Goal: Transaction & Acquisition: Purchase product/service

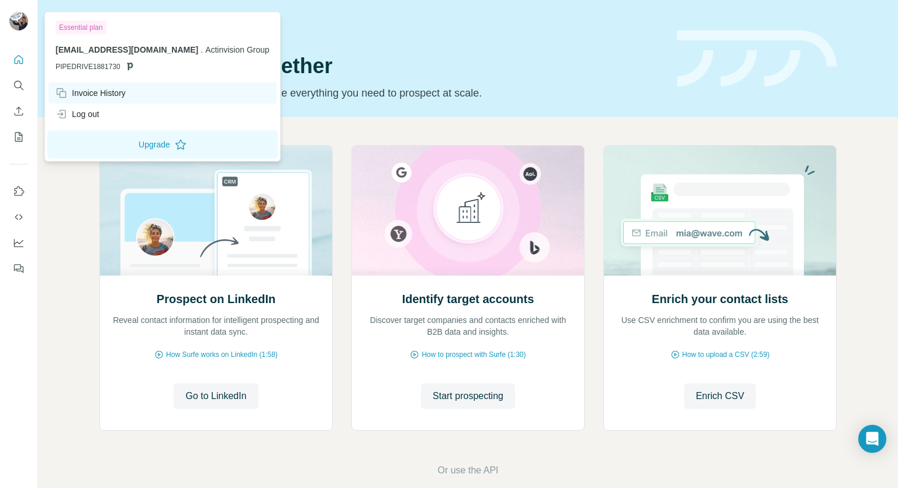
click at [96, 95] on div "Invoice History" at bounding box center [91, 93] width 70 height 12
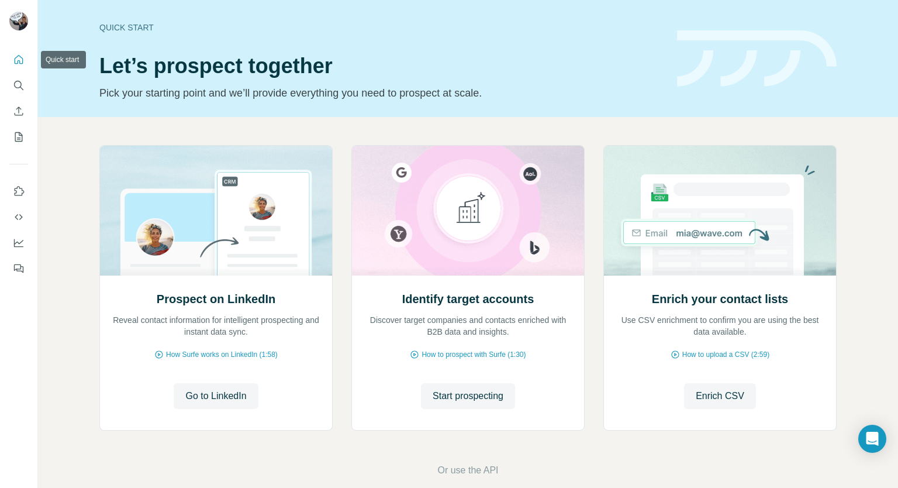
click at [19, 66] on button "Quick start" at bounding box center [18, 59] width 19 height 21
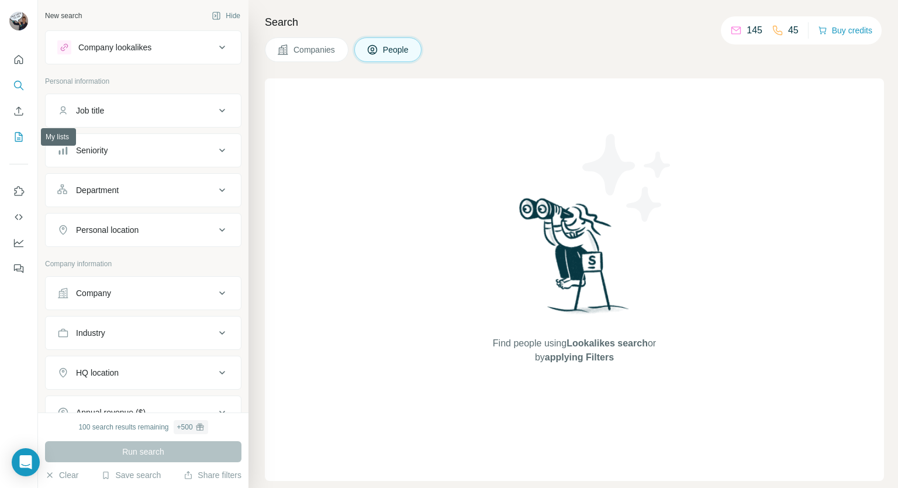
click at [18, 132] on icon "My lists" at bounding box center [19, 137] width 12 height 12
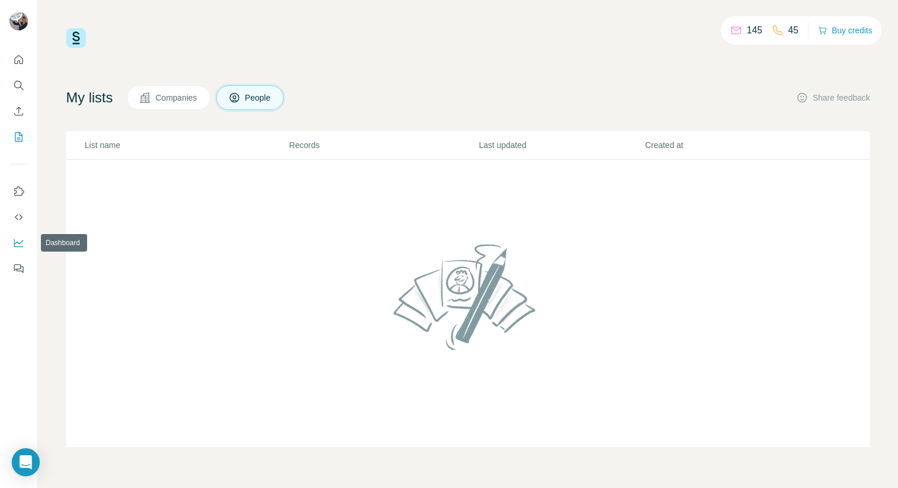
click at [19, 241] on icon "Dashboard" at bounding box center [19, 243] width 12 height 12
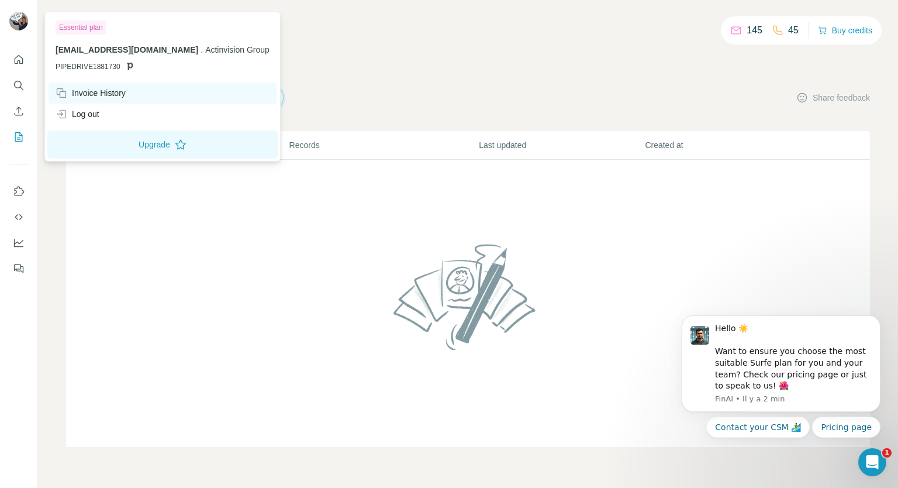
click at [103, 96] on div "Invoice History" at bounding box center [91, 93] width 70 height 12
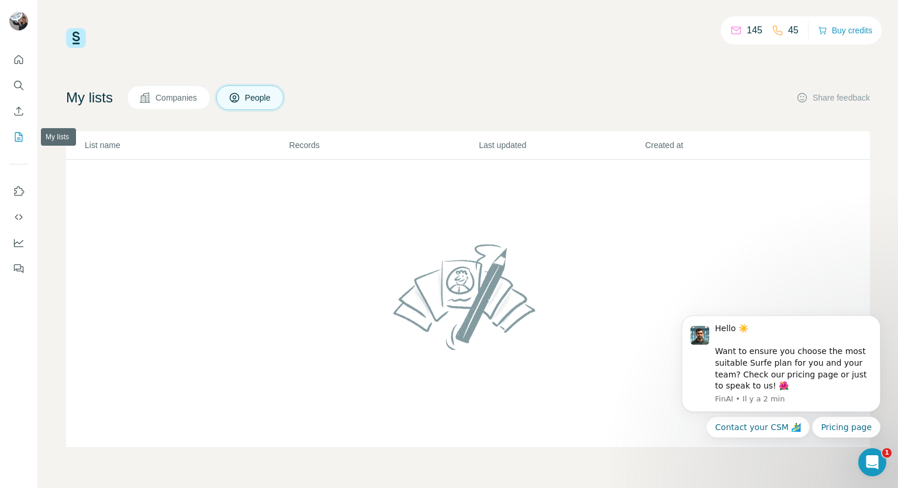
click at [18, 134] on icon "My lists" at bounding box center [19, 137] width 12 height 12
click at [21, 246] on icon "Dashboard" at bounding box center [18, 243] width 9 height 8
click at [840, 26] on button "Buy credits" at bounding box center [845, 30] width 54 height 16
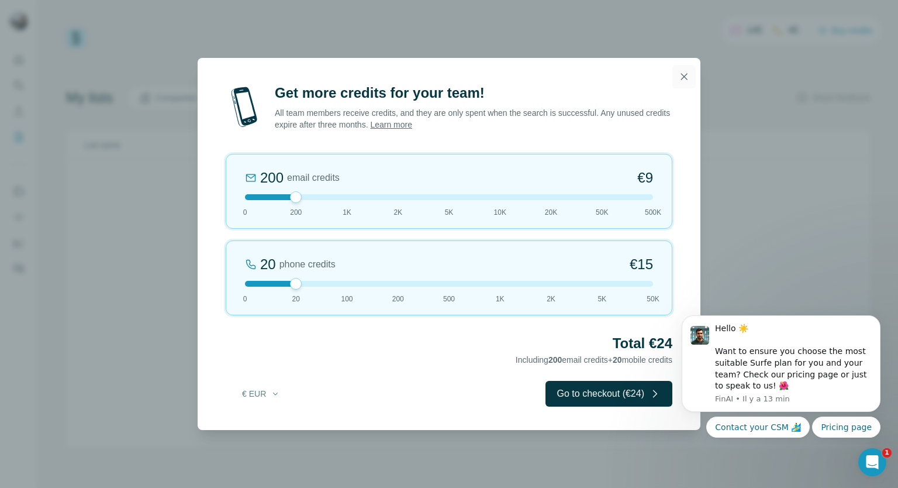
click at [688, 75] on icon "button" at bounding box center [684, 77] width 12 height 12
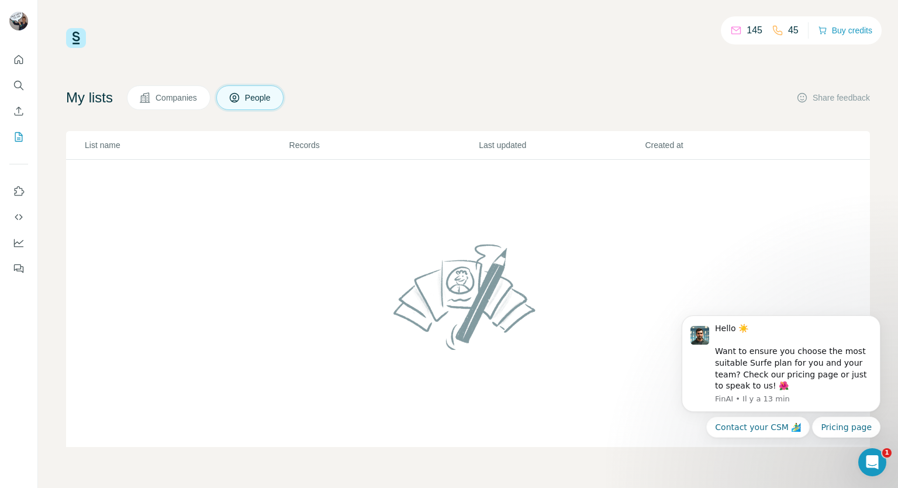
click at [737, 33] on div "145" at bounding box center [746, 30] width 32 height 14
click at [791, 31] on p "45" at bounding box center [793, 30] width 11 height 14
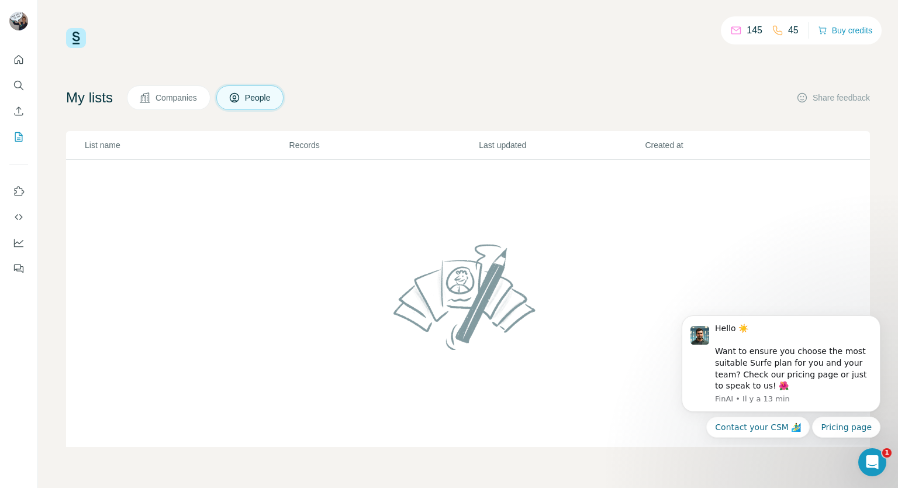
click at [508, 64] on div "145 45 Buy credits My lists Companies People Share feedback List name Records L…" at bounding box center [468, 237] width 804 height 419
click at [11, 61] on button "Quick start" at bounding box center [18, 59] width 19 height 21
